Goal: Information Seeking & Learning: Compare options

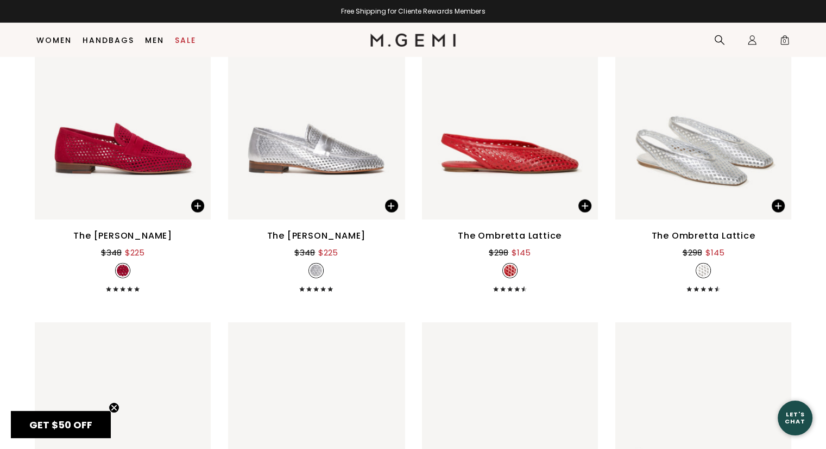
scroll to position [2910, 0]
click at [719, 156] on img at bounding box center [703, 102] width 176 height 235
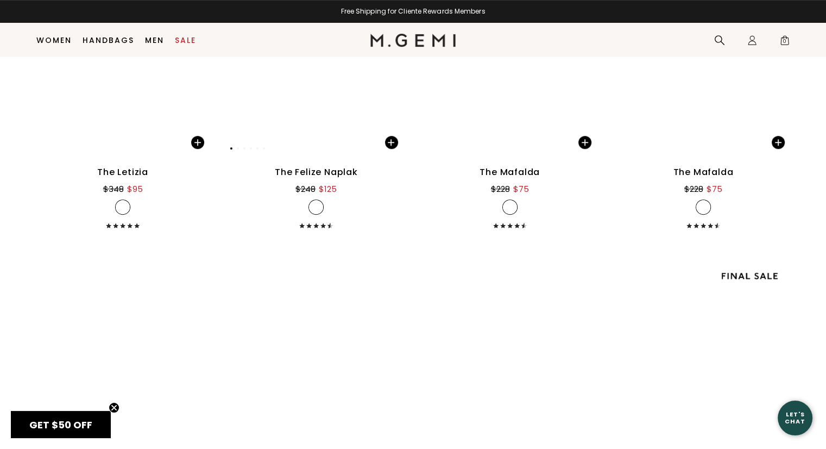
scroll to position [4484, 0]
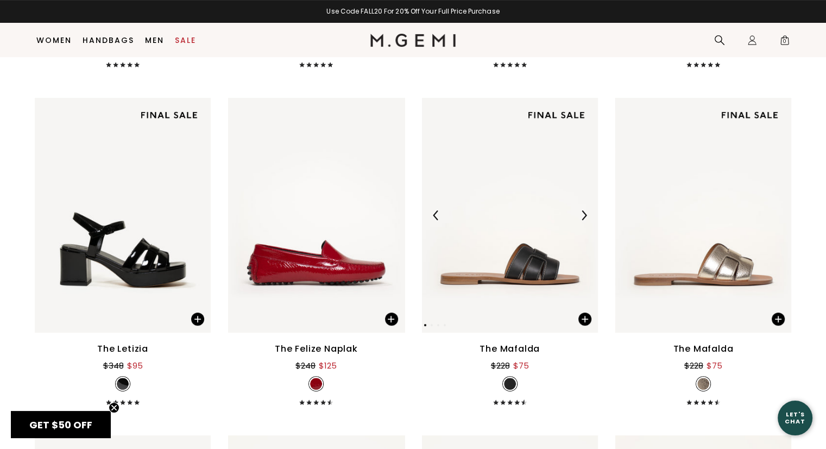
click at [530, 267] on img at bounding box center [510, 215] width 176 height 235
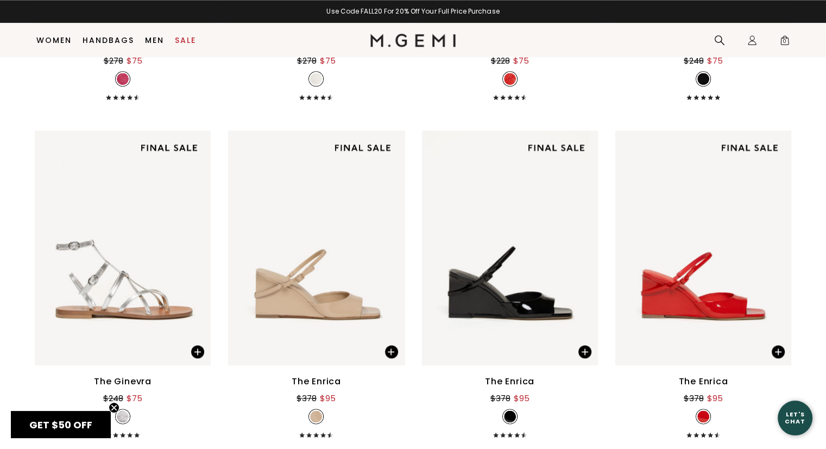
scroll to position [5568, 0]
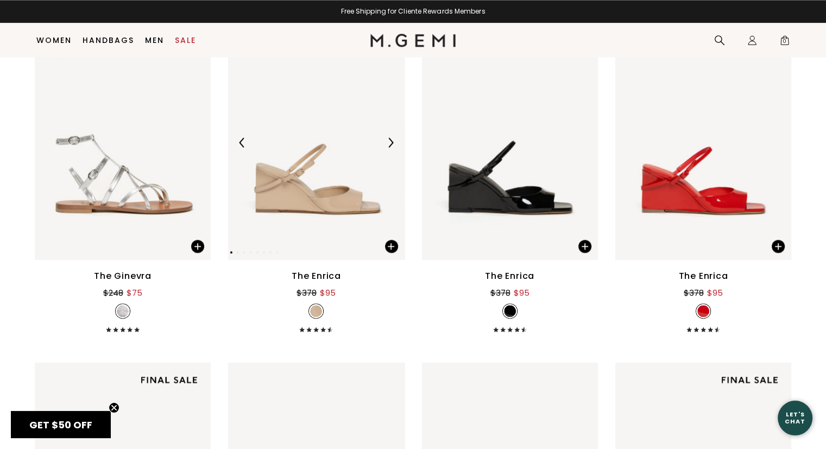
click at [349, 191] on img at bounding box center [316, 142] width 176 height 235
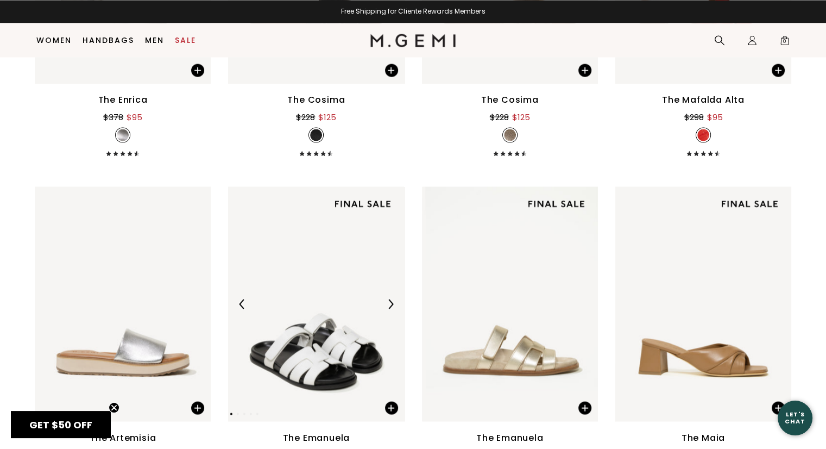
scroll to position [6164, 0]
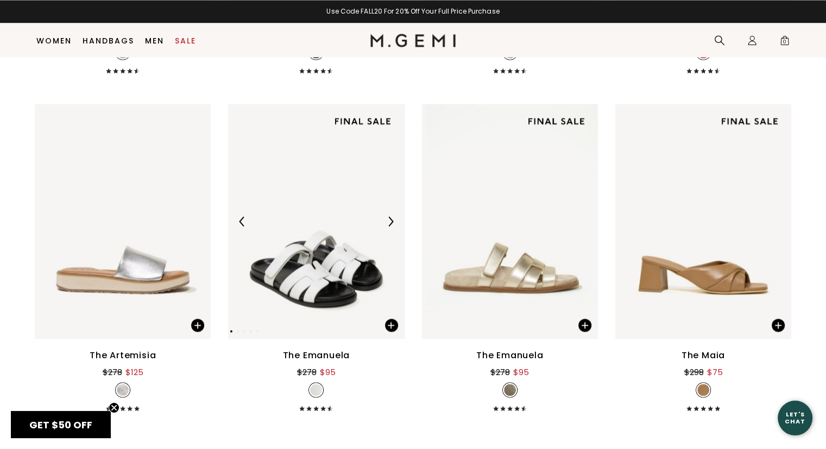
click at [336, 266] on img at bounding box center [316, 221] width 176 height 235
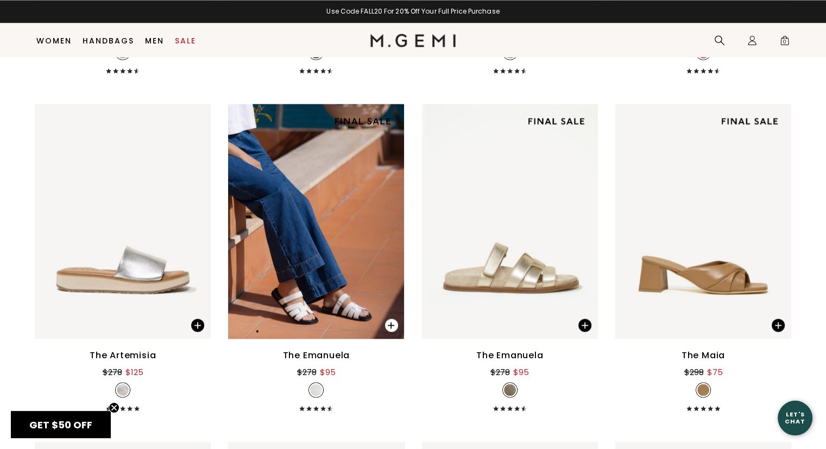
scroll to position [6382, 0]
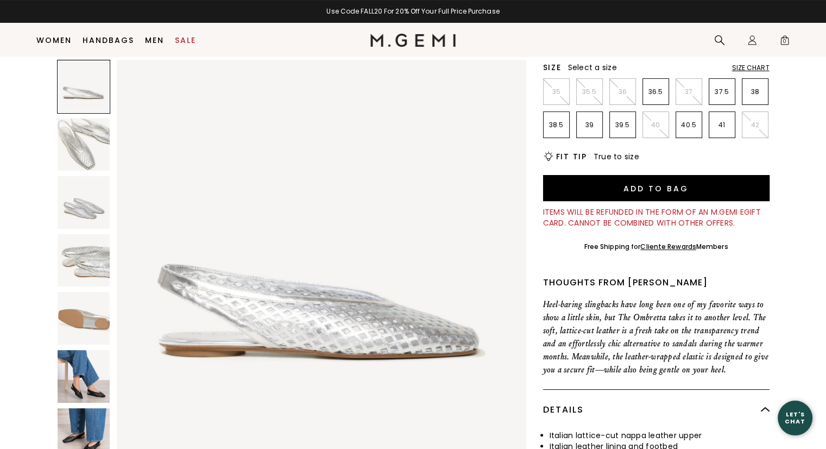
click at [96, 389] on img at bounding box center [84, 376] width 53 height 53
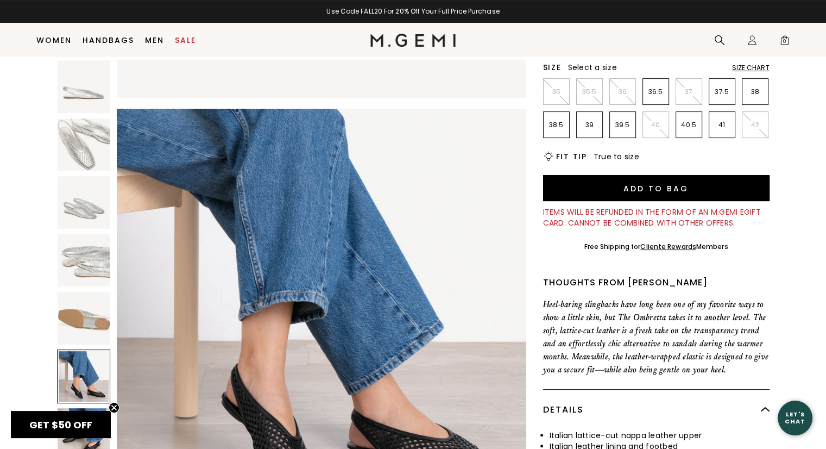
scroll to position [2059, 0]
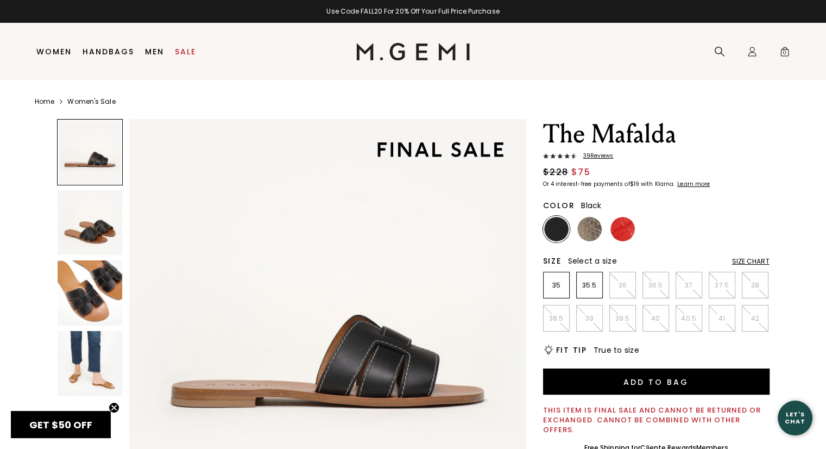
click at [108, 379] on img at bounding box center [90, 363] width 65 height 65
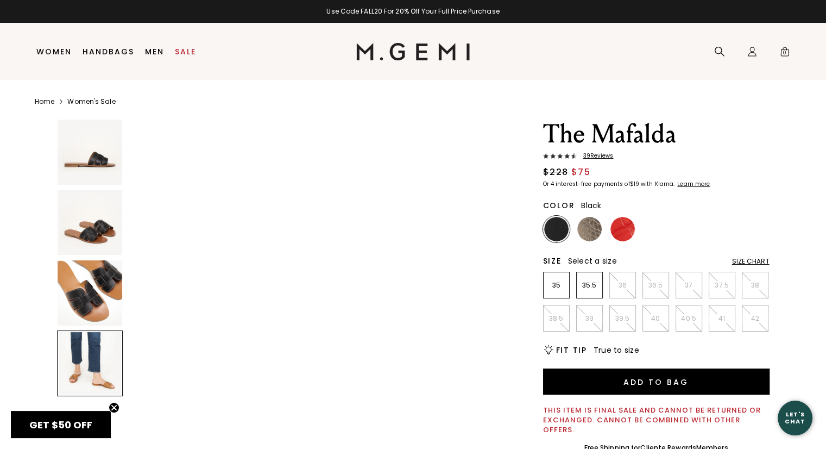
scroll to position [1198, 0]
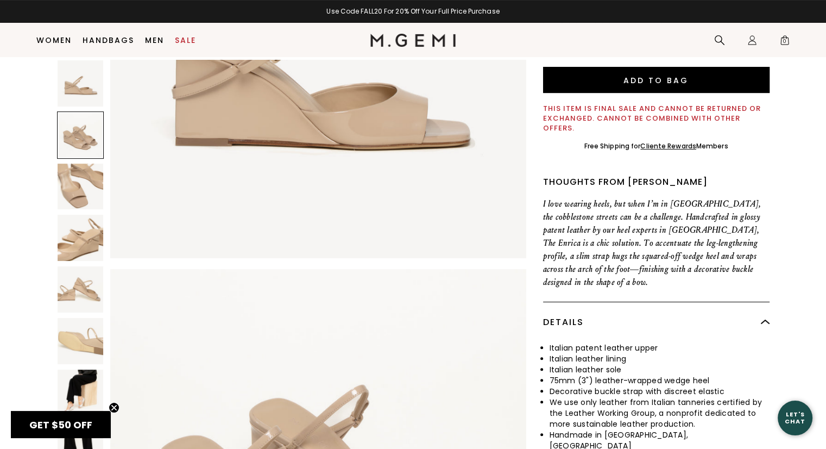
scroll to position [357, 0]
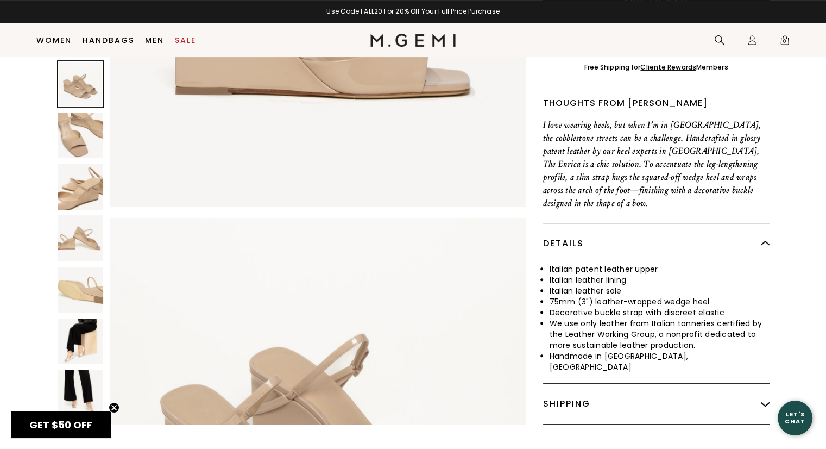
click at [79, 320] on img at bounding box center [81, 341] width 46 height 46
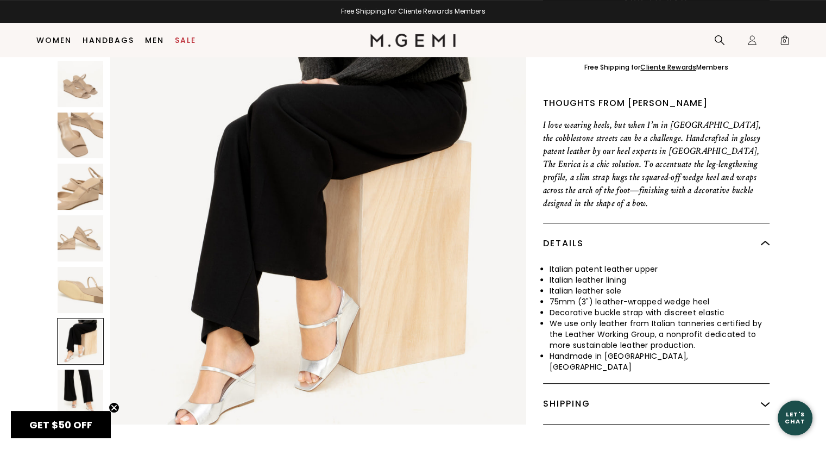
scroll to position [2563, 0]
